Goal: Transaction & Acquisition: Book appointment/travel/reservation

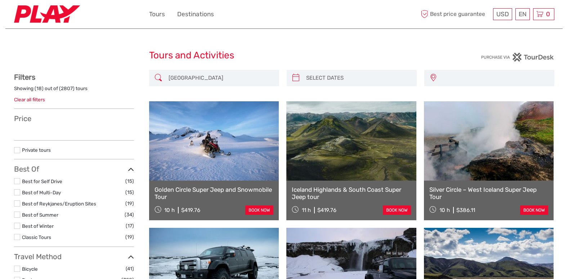
select select
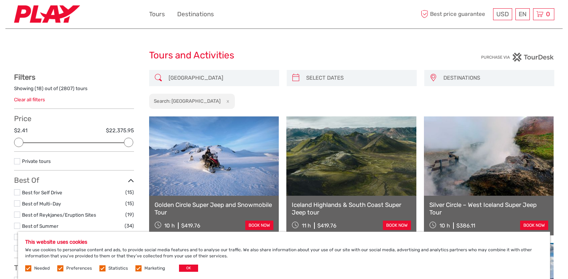
click at [60, 268] on label at bounding box center [60, 268] width 6 height 6
click at [0, 0] on input "checkbox" at bounding box center [0, 0] width 0 height 0
click at [99, 270] on label at bounding box center [102, 268] width 6 height 6
click at [0, 0] on input "checkbox" at bounding box center [0, 0] width 0 height 0
click at [135, 267] on label at bounding box center [138, 268] width 6 height 6
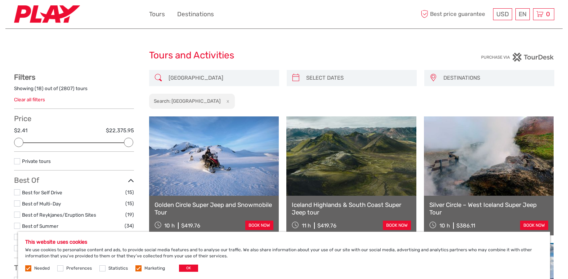
click at [0, 0] on input "checkbox" at bounding box center [0, 0] width 0 height 0
click at [193, 265] on button "OK" at bounding box center [188, 267] width 19 height 7
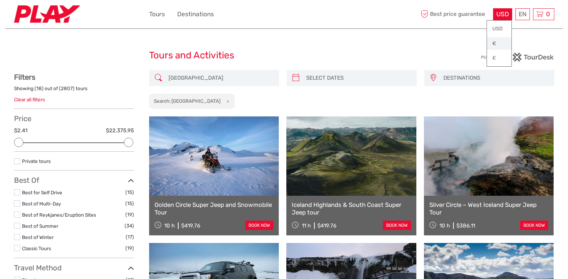
click at [500, 44] on link "€" at bounding box center [499, 43] width 24 height 13
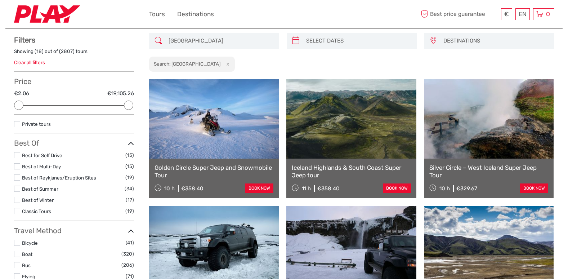
scroll to position [108, 0]
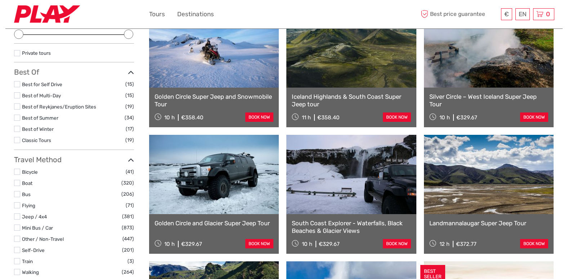
click at [16, 139] on label at bounding box center [17, 140] width 6 height 6
click at [0, 0] on input "checkbox" at bounding box center [0, 0] width 0 height 0
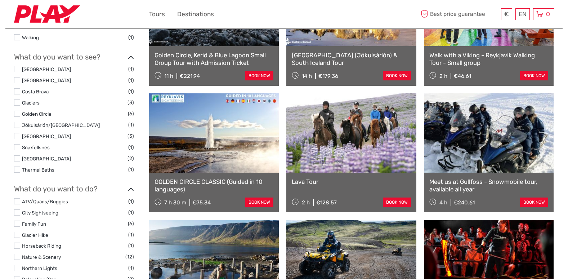
scroll to position [221, 0]
